Goal: Information Seeking & Learning: Learn about a topic

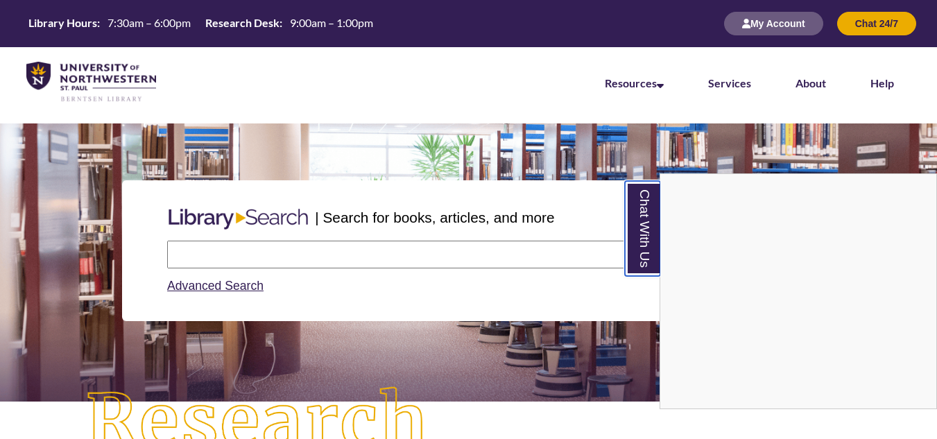
click at [651, 240] on link "Chat With Us" at bounding box center [642, 228] width 35 height 95
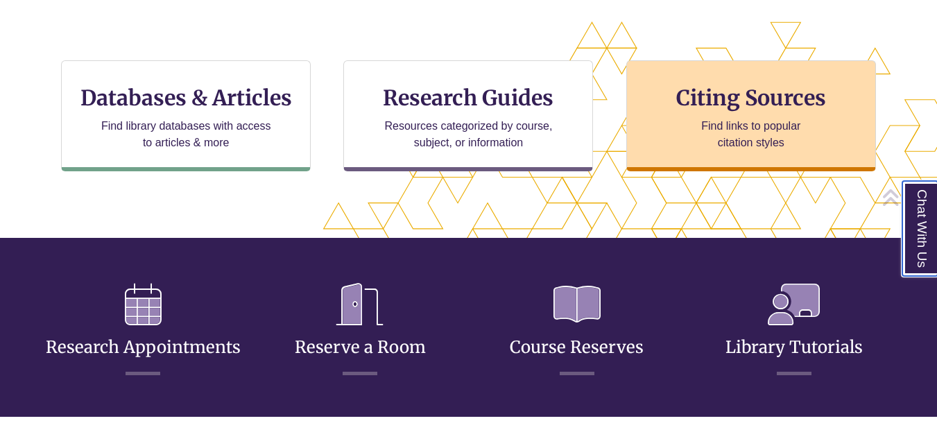
scroll to position [463, 0]
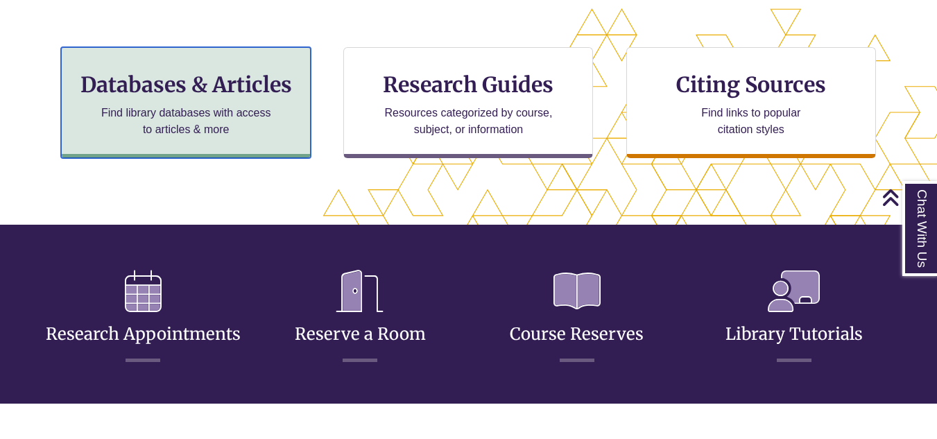
click at [191, 114] on p "Find library databases with access to articles & more" at bounding box center [186, 121] width 181 height 33
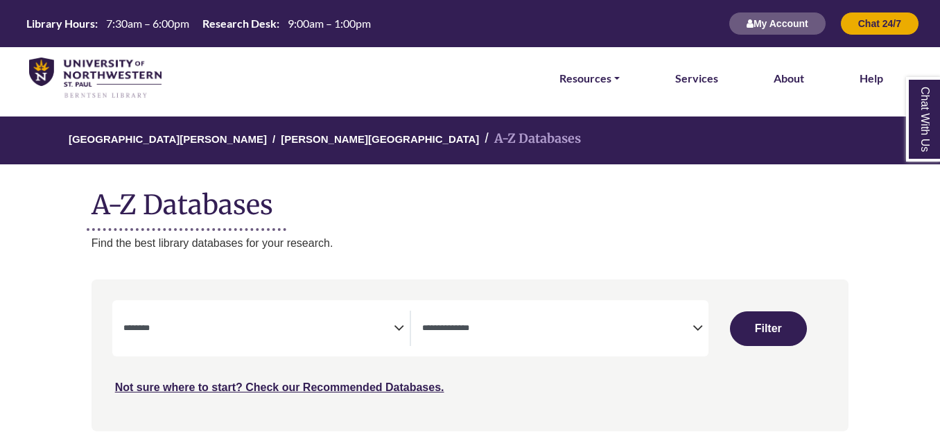
select select "Database Subject Filter"
select select "Database Types Filter"
click at [89, 58] on link at bounding box center [95, 78] width 132 height 49
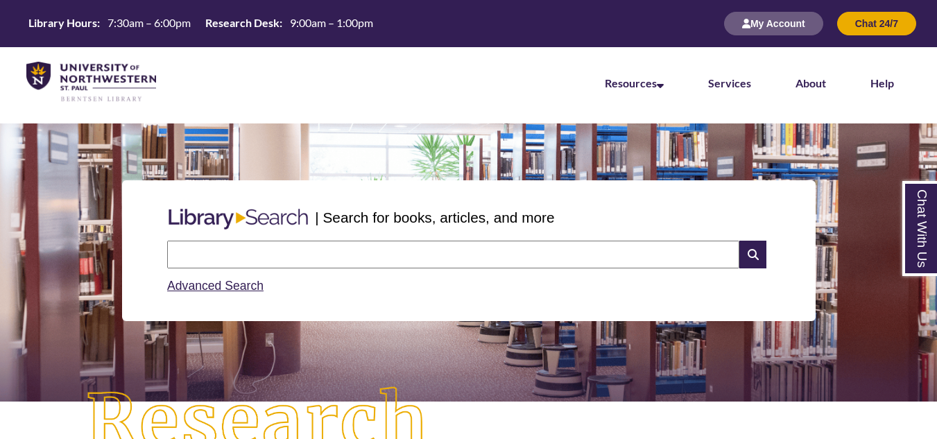
click at [300, 244] on input "text" at bounding box center [453, 255] width 572 height 28
paste input "**********"
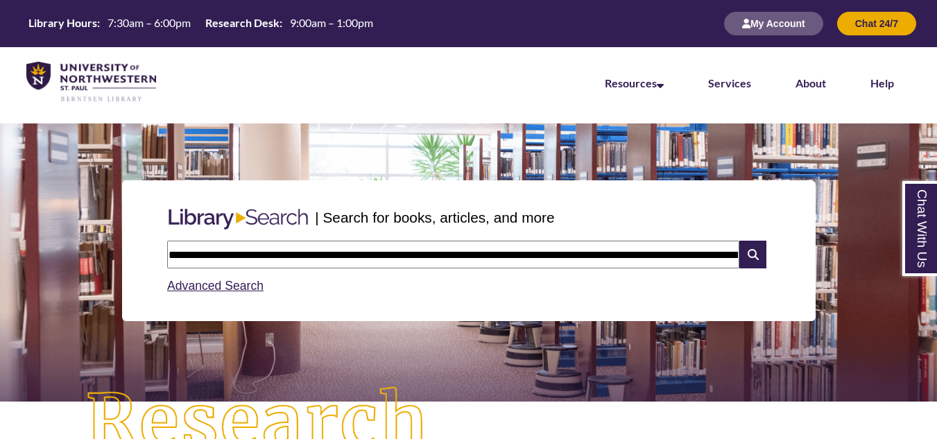
scroll to position [0, 587]
type input "**********"
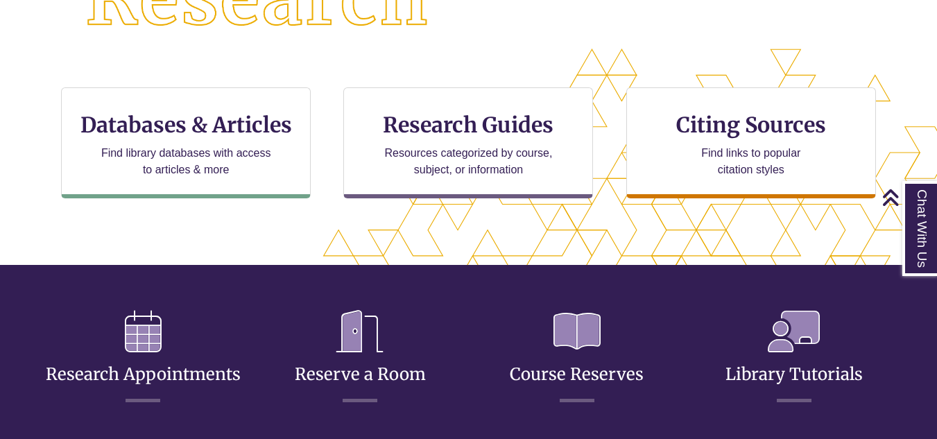
scroll to position [401, 0]
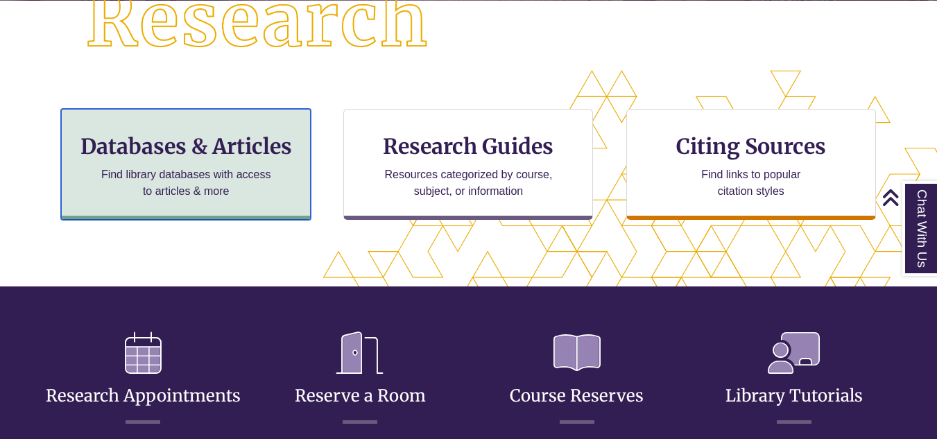
click at [135, 190] on p "Find library databases with access to articles & more" at bounding box center [186, 182] width 181 height 33
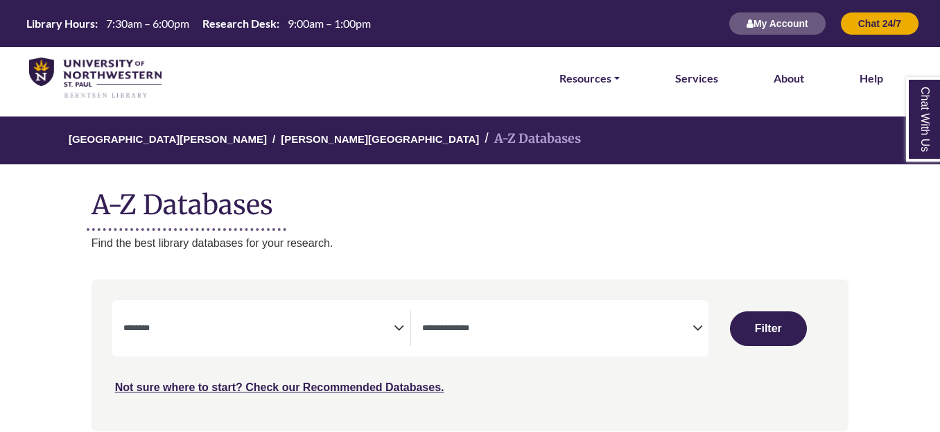
select select "Database Subject Filter"
select select "Database Types Filter"
select select "Database Subject Filter"
select select "Database Types Filter"
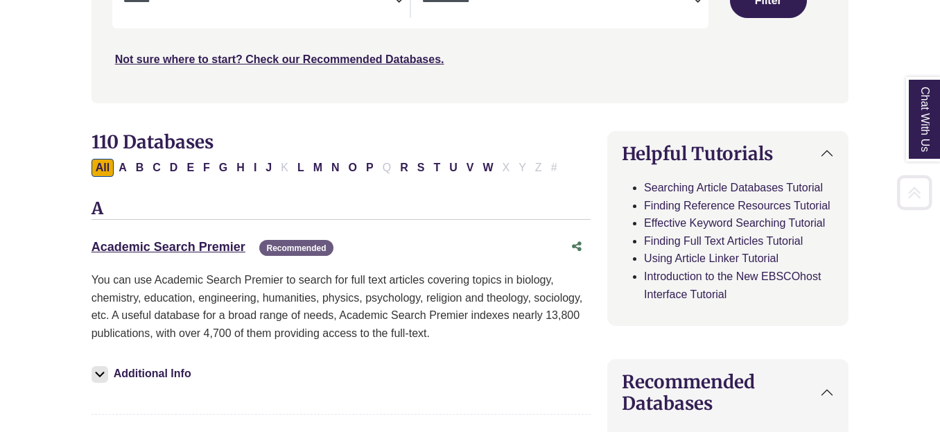
scroll to position [422, 0]
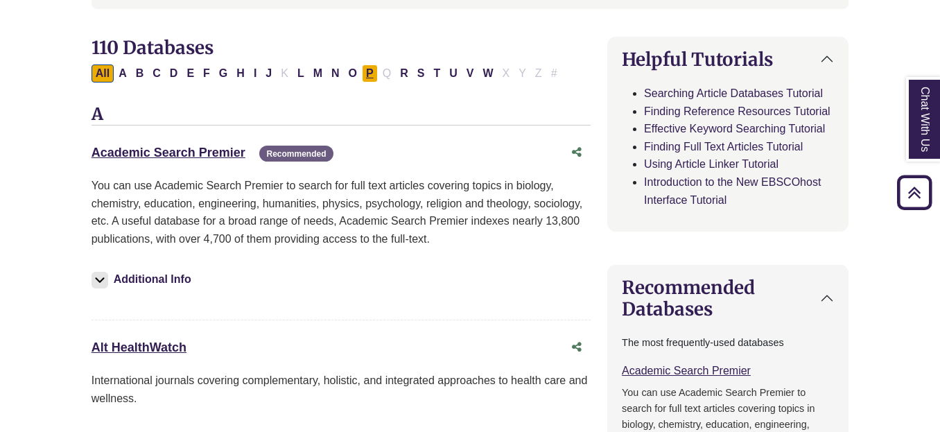
click at [365, 69] on button "P" at bounding box center [370, 73] width 16 height 18
select select "Database Subject Filter"
select select "Database Types Filter"
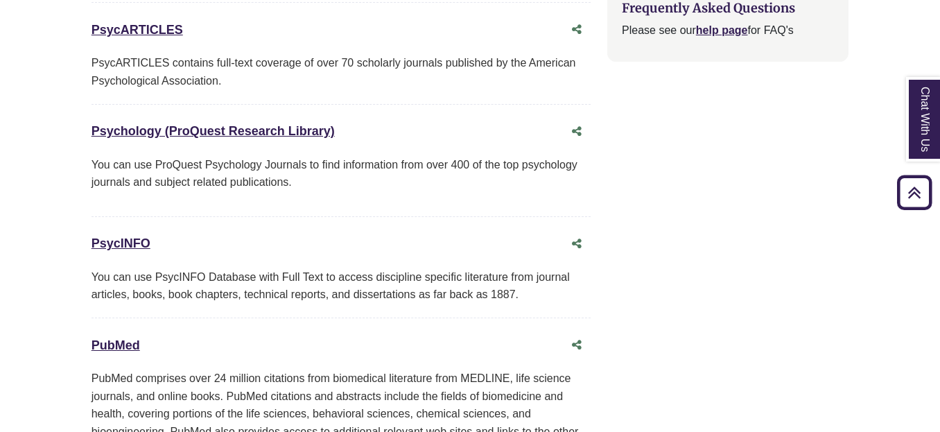
scroll to position [1828, 0]
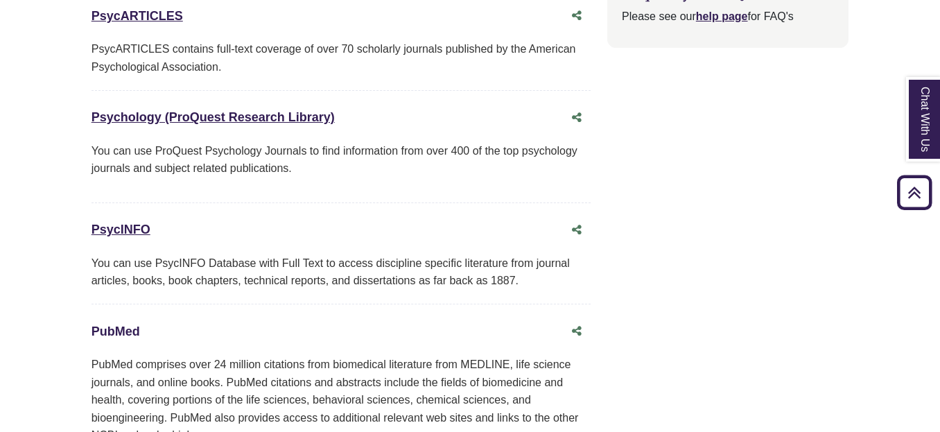
click at [125, 325] on link "PubMed This link opens in a new window" at bounding box center [116, 332] width 49 height 14
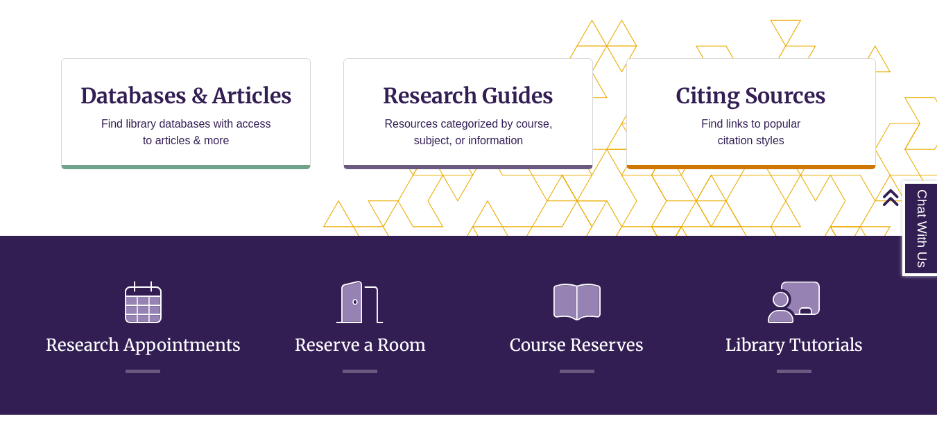
scroll to position [426, 0]
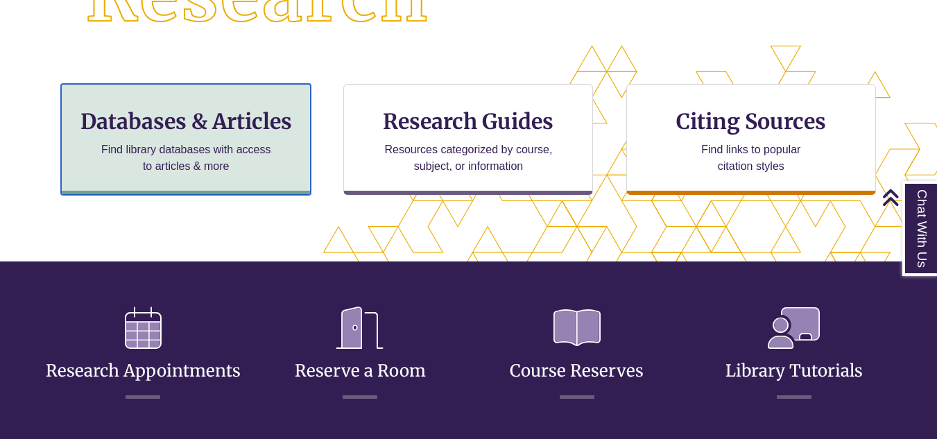
click at [203, 130] on h3 "Databases & Articles" at bounding box center [186, 121] width 226 height 26
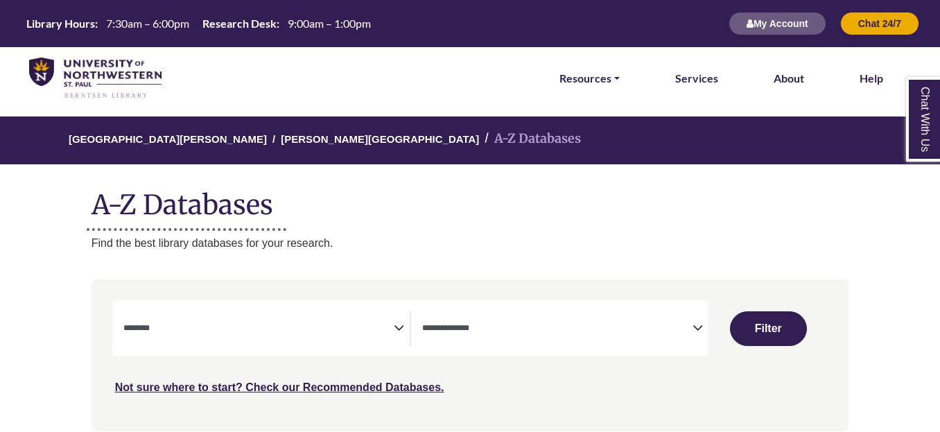
select select "Database Subject Filter"
select select "Database Types Filter"
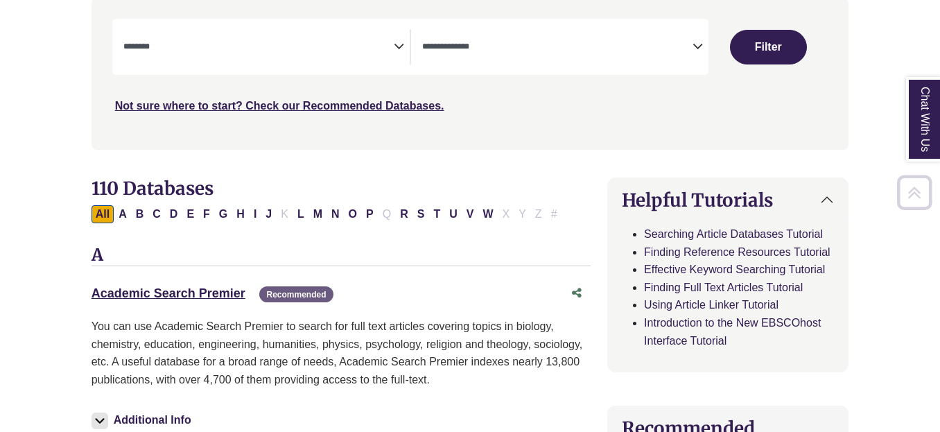
scroll to position [328, 0]
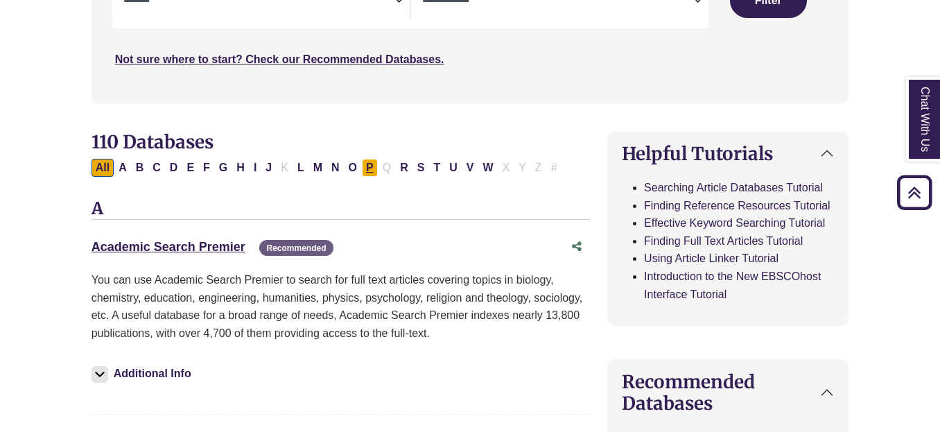
click at [367, 169] on button "P" at bounding box center [370, 168] width 16 height 18
select select "Database Subject Filter"
select select "Database Types Filter"
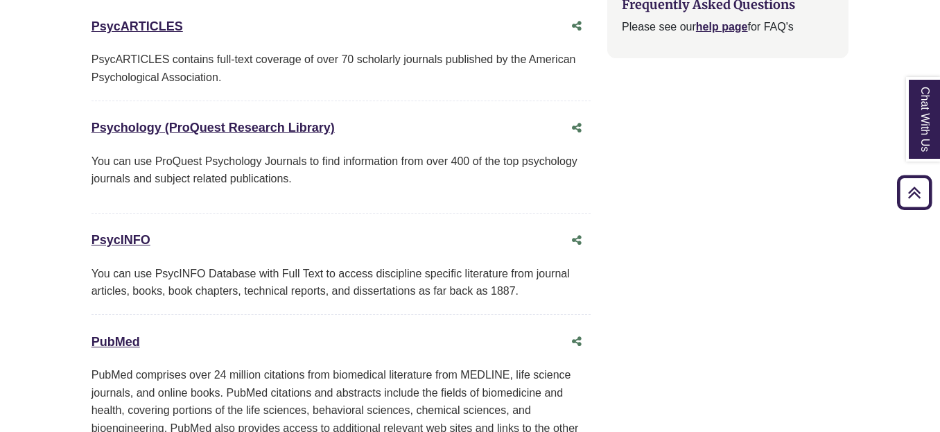
scroll to position [1868, 0]
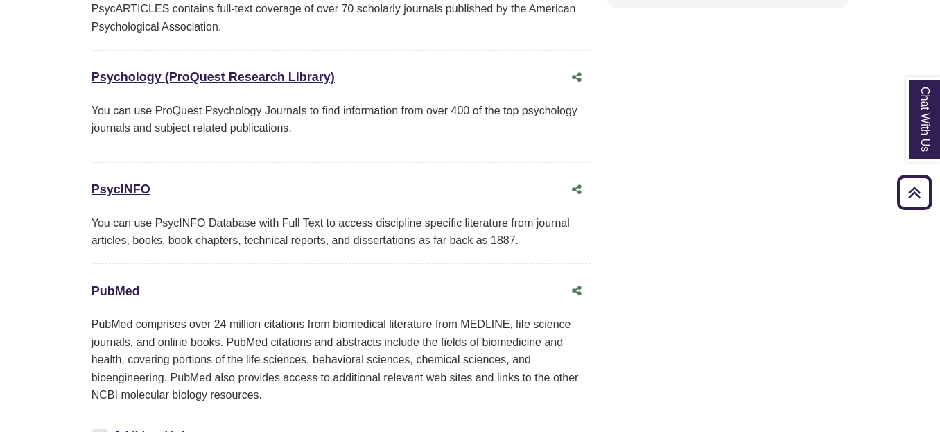
click at [112, 284] on link "PubMed This link opens in a new window" at bounding box center [116, 291] width 49 height 14
